Goal: Find specific page/section: Find specific page/section

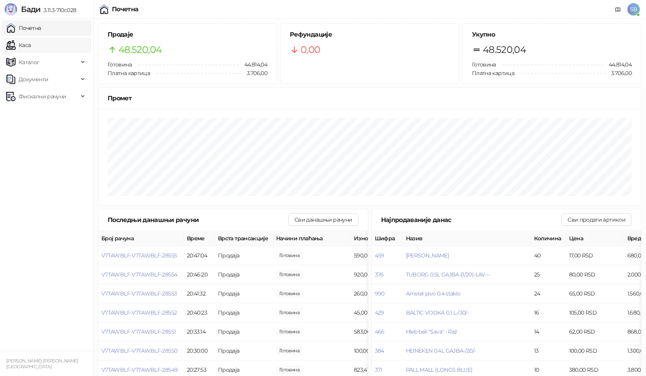
click at [29, 45] on link "Каса" at bounding box center [18, 45] width 24 height 16
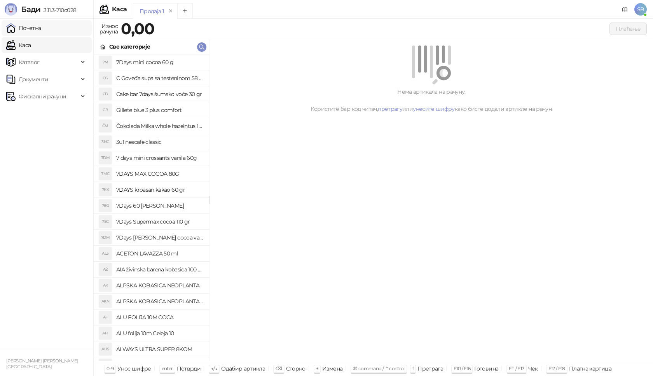
click at [29, 30] on link "Почетна" at bounding box center [23, 28] width 35 height 16
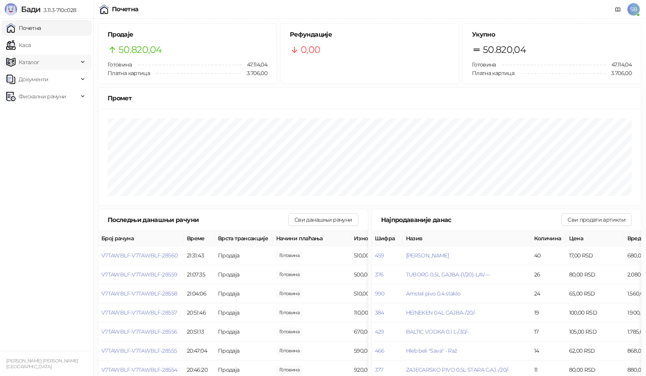
click at [39, 54] on span "Каталог" at bounding box center [42, 62] width 72 height 16
click at [40, 54] on span "Каталог" at bounding box center [42, 62] width 72 height 16
